Goal: Task Accomplishment & Management: Manage account settings

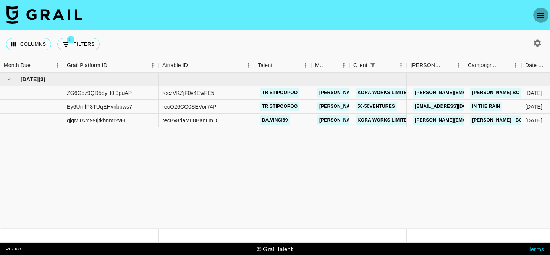
click at [542, 13] on icon "open drawer" at bounding box center [540, 15] width 7 height 5
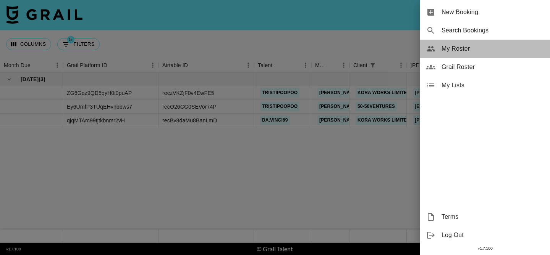
click at [448, 54] on div "My Roster" at bounding box center [485, 49] width 130 height 18
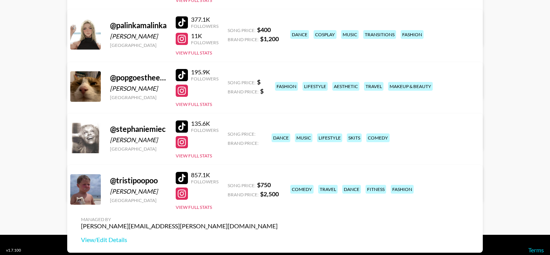
scroll to position [427, 0]
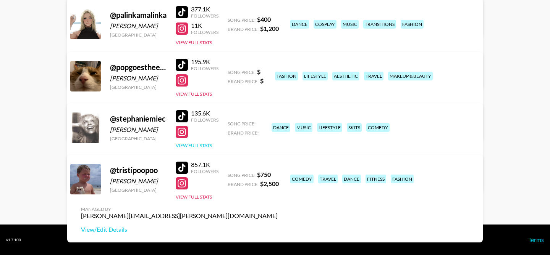
click at [191, 146] on button "View Full Stats" at bounding box center [194, 146] width 36 height 6
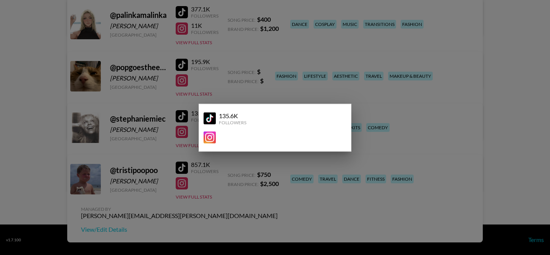
click at [170, 134] on div at bounding box center [275, 127] width 550 height 255
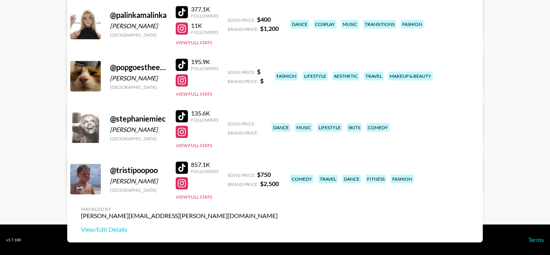
click at [278, 174] on link "View/Edit Details" at bounding box center [179, 178] width 197 height 8
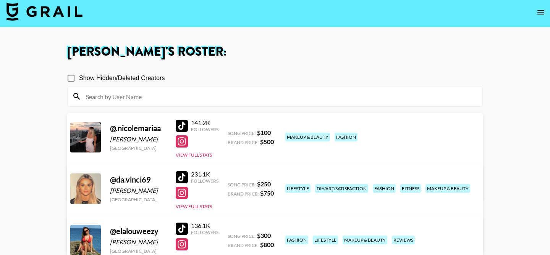
scroll to position [0, 0]
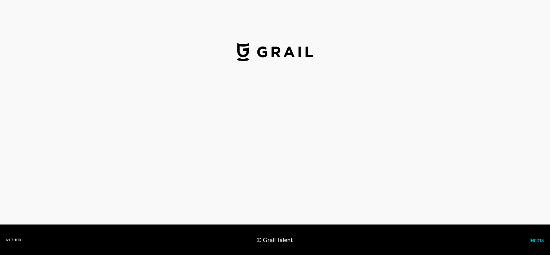
select select "USD"
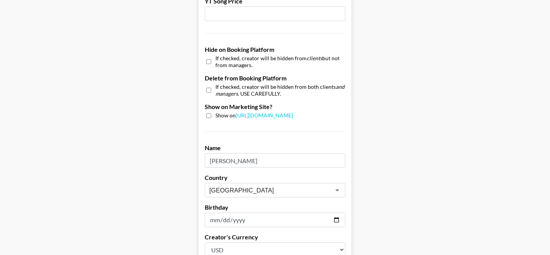
scroll to position [780, 0]
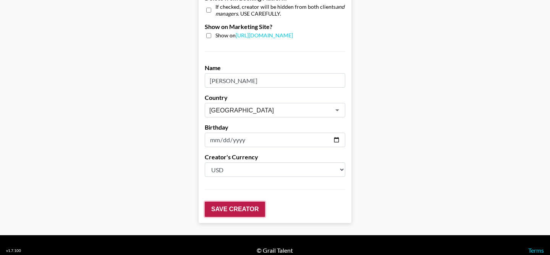
click at [230, 202] on input "Save Creator" at bounding box center [235, 209] width 60 height 15
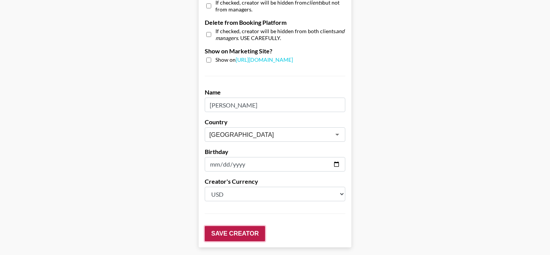
scroll to position [805, 0]
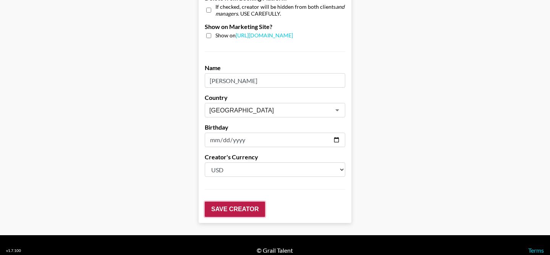
click at [230, 202] on input "Save Creator" at bounding box center [235, 209] width 60 height 15
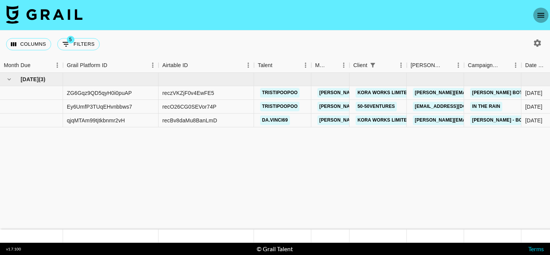
click at [538, 16] on icon "open drawer" at bounding box center [540, 15] width 9 height 9
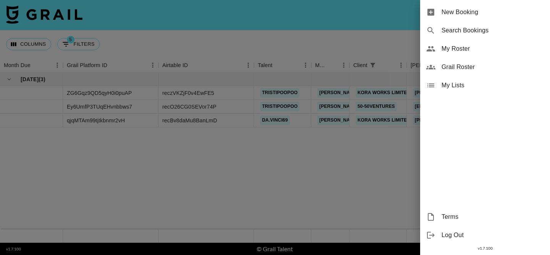
click at [465, 46] on span "My Roster" at bounding box center [492, 48] width 102 height 9
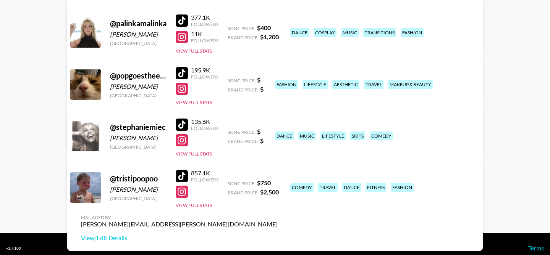
scroll to position [427, 0]
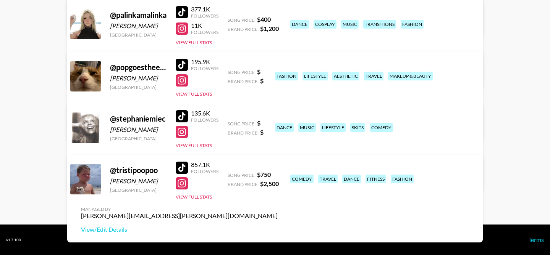
click at [278, 174] on link "View/Edit Details" at bounding box center [179, 178] width 197 height 8
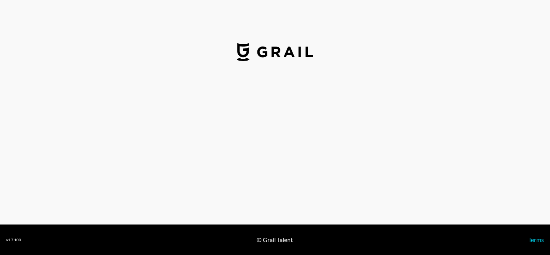
select select "USD"
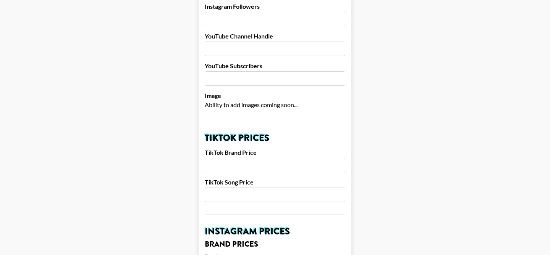
scroll to position [191, 0]
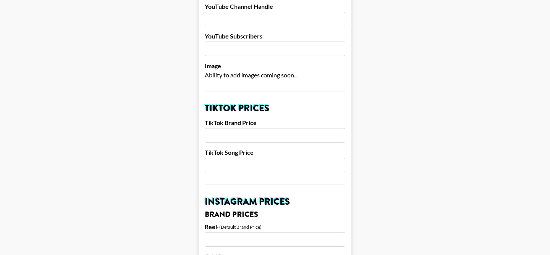
click at [229, 128] on input "number" at bounding box center [275, 135] width 140 height 15
click at [228, 158] on input "number" at bounding box center [275, 165] width 140 height 15
click at [223, 128] on input "number" at bounding box center [275, 135] width 140 height 15
click at [214, 158] on input "150" at bounding box center [275, 165] width 140 height 15
type input "250"
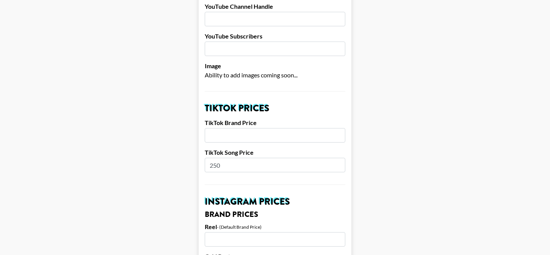
click at [224, 128] on input "number" at bounding box center [275, 135] width 140 height 15
type input "750"
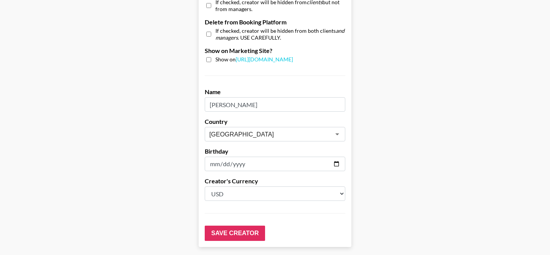
scroll to position [780, 0]
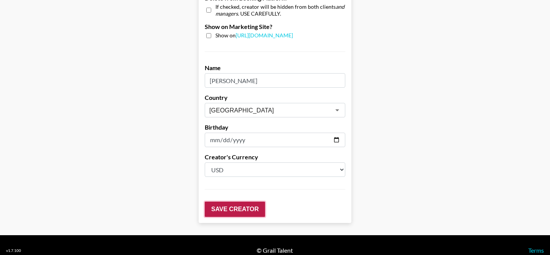
click at [219, 202] on input "Save Creator" at bounding box center [235, 209] width 60 height 15
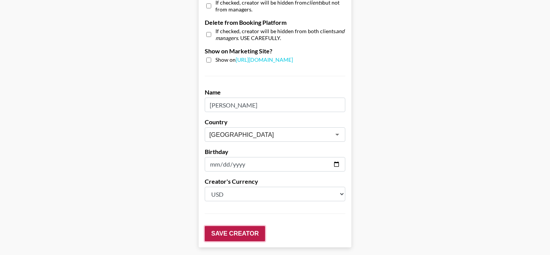
scroll to position [805, 0]
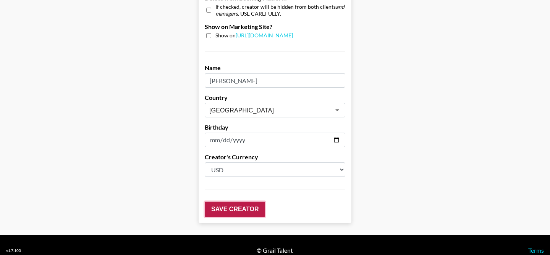
click at [229, 202] on input "Save Creator" at bounding box center [235, 209] width 60 height 15
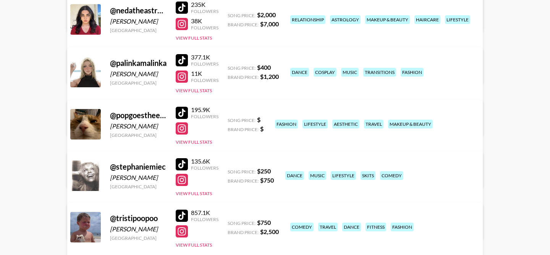
scroll to position [379, 0]
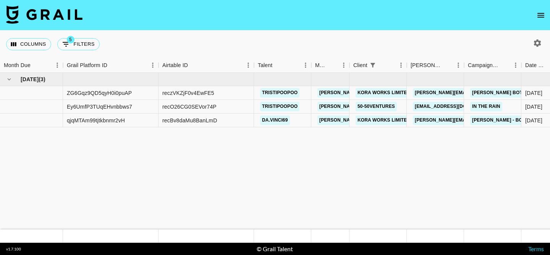
click at [534, 9] on nav at bounding box center [275, 15] width 550 height 31
click at [538, 15] on icon "open drawer" at bounding box center [540, 15] width 9 height 9
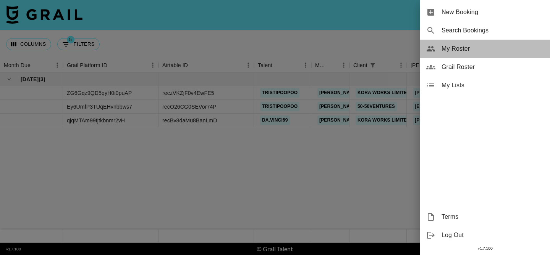
click at [466, 48] on span "My Roster" at bounding box center [492, 48] width 102 height 9
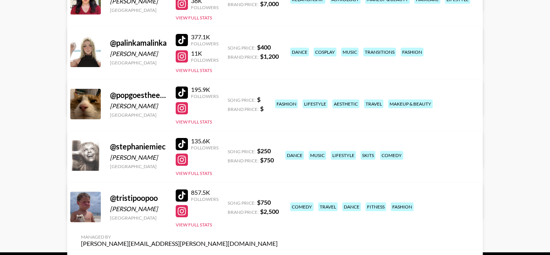
scroll to position [427, 0]
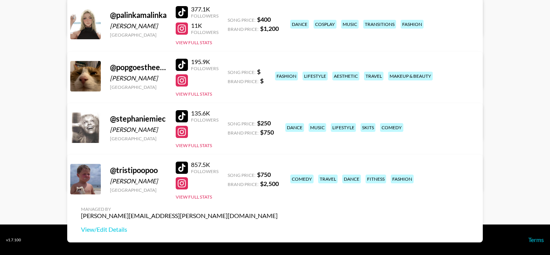
click at [278, 174] on link "View/Edit Details" at bounding box center [179, 178] width 197 height 8
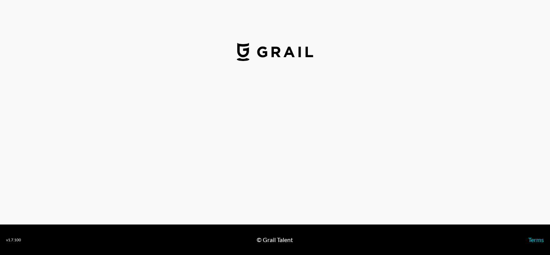
select select "USD"
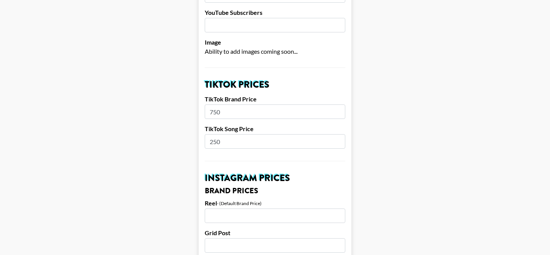
scroll to position [230, 0]
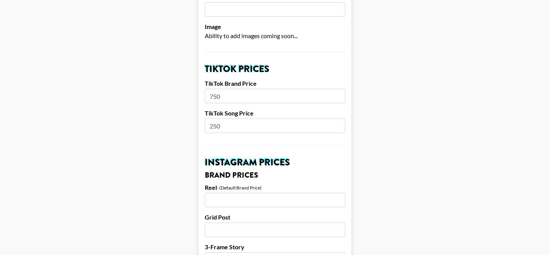
click at [229, 119] on input "250" at bounding box center [275, 126] width 140 height 15
type input "2"
type input "350"
drag, startPoint x: 225, startPoint y: 85, endPoint x: 198, endPoint y: 85, distance: 27.1
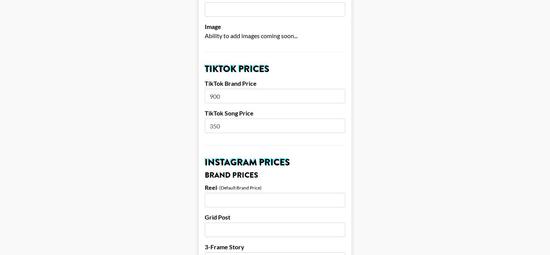
type input "900"
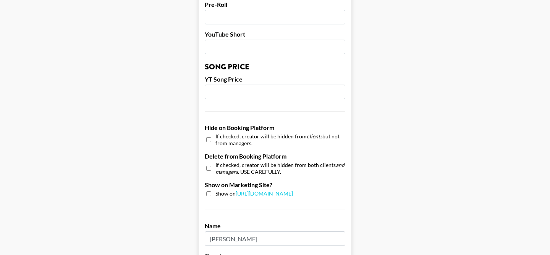
scroll to position [780, 0]
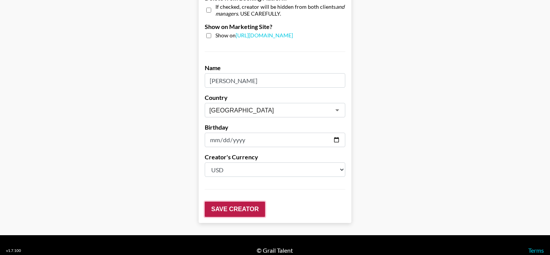
click at [224, 202] on input "Save Creator" at bounding box center [235, 209] width 60 height 15
